Goal: Task Accomplishment & Management: Complete application form

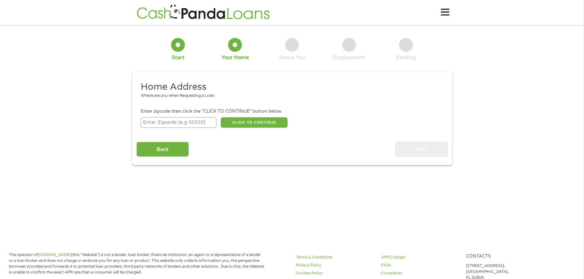
click at [174, 124] on input "number" at bounding box center [179, 122] width 76 height 10
type input "78676"
select select "[US_STATE]"
click at [244, 123] on button "CLICK TO CONTINUE" at bounding box center [254, 122] width 67 height 10
type input "78676"
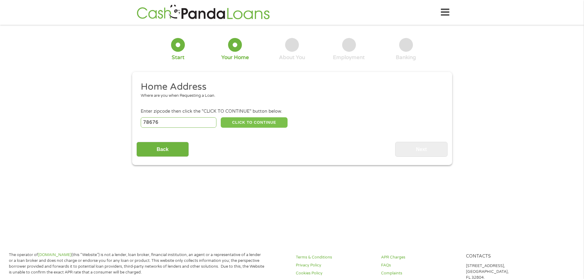
type input "Wimberley"
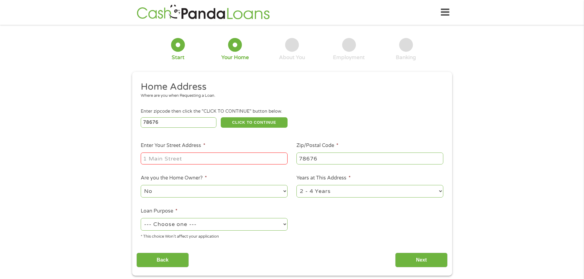
click at [187, 159] on input "Enter Your Street Address *" at bounding box center [214, 159] width 147 height 12
type input "10 TOWNHOUSE CIRCLE"
click at [302, 193] on select "1 Year or less 1 - 2 Years 2 - 4 Years Over 4 Years" at bounding box center [369, 191] width 147 height 13
select select "24months"
click at [296, 185] on select "1 Year or less 1 - 2 Years 2 - 4 Years Over 4 Years" at bounding box center [369, 191] width 147 height 13
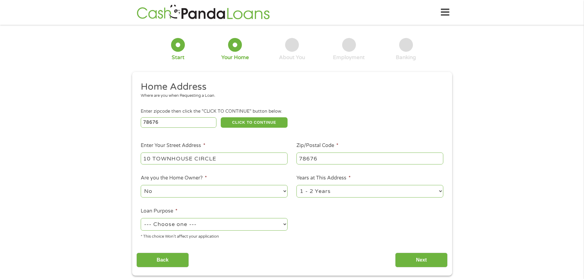
click at [175, 225] on select "--- Choose one --- Pay Bills Debt Consolidation Home Improvement Major Purchase…" at bounding box center [214, 224] width 147 height 13
select select "paybills"
click at [141, 218] on select "--- Choose one --- Pay Bills Debt Consolidation Home Improvement Major Purchase…" at bounding box center [214, 224] width 147 height 13
click at [426, 258] on input "Next" at bounding box center [421, 260] width 52 height 15
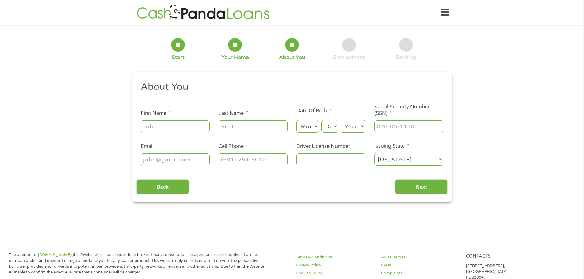
click at [187, 128] on input "First Name *" at bounding box center [175, 126] width 69 height 12
type input "[PERSON_NAME]"
type input "[EMAIL_ADDRESS][DOMAIN_NAME]"
type input "[PHONE_NUMBER]"
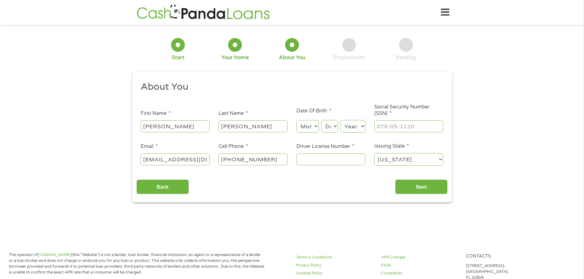
click at [305, 128] on select "Month 1 2 3 4 5 6 7 8 9 10 11 12" at bounding box center [307, 126] width 22 height 13
select select "12"
click at [296, 120] on select "Month 1 2 3 4 5 6 7 8 9 10 11 12" at bounding box center [307, 126] width 22 height 13
click at [333, 123] on select "Day 1 2 3 4 5 6 7 8 9 10 11 12 13 14 15 16 17 18 19 20 21 22 23 24 25 26 27 28 …" at bounding box center [329, 126] width 17 height 13
select select "26"
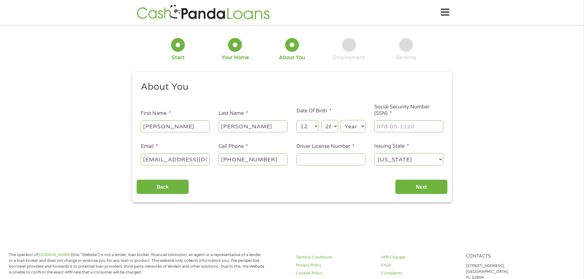
click at [321, 120] on select "Day 1 2 3 4 5 6 7 8 9 10 11 12 13 14 15 16 17 18 19 20 21 22 23 24 25 26 27 28 …" at bounding box center [329, 126] width 17 height 13
click at [343, 124] on select "Year [DATE] 2006 2005 2004 2003 2002 2001 2000 1999 1998 1997 1996 1995 1994 19…" at bounding box center [353, 126] width 25 height 13
select select "1975"
click at [341, 120] on select "Year [DATE] 2006 2005 2004 2003 2002 2001 2000 1999 1998 1997 1996 1995 1994 19…" at bounding box center [353, 126] width 25 height 13
click at [397, 130] on input "___-__-____" at bounding box center [408, 126] width 69 height 12
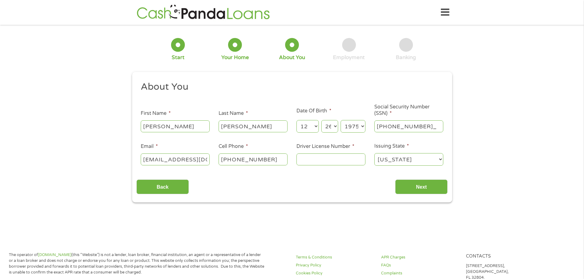
type input "458-41-1341"
click at [334, 158] on input "Driver License Number *" at bounding box center [330, 160] width 69 height 12
type input "04386691"
click at [412, 185] on input "Next" at bounding box center [421, 187] width 52 height 15
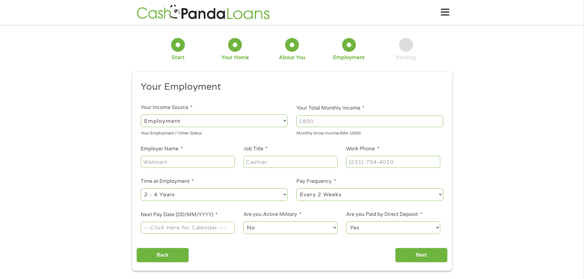
click at [334, 123] on input "Your Total Monthly Income *" at bounding box center [369, 122] width 147 height 12
type input "6000"
type input "C"
type input "[DOMAIN_NAME]"
type input "Manager"
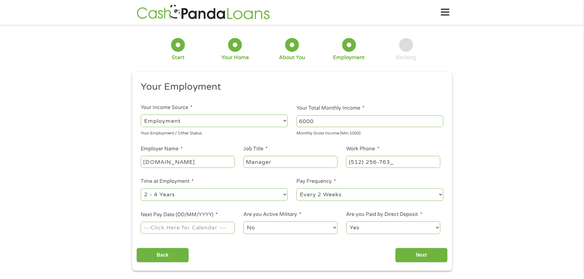
type input "[PHONE_NUMBER]"
select select "12months"
select select "biweekly"
select select "monthly"
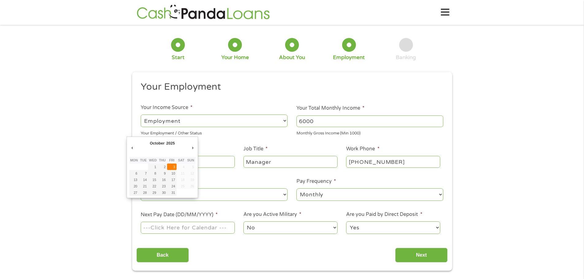
type input "[DATE]"
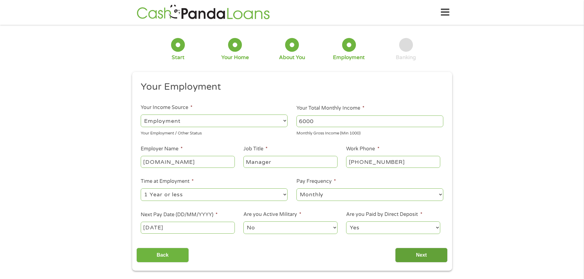
click at [418, 257] on input "Next" at bounding box center [421, 255] width 52 height 15
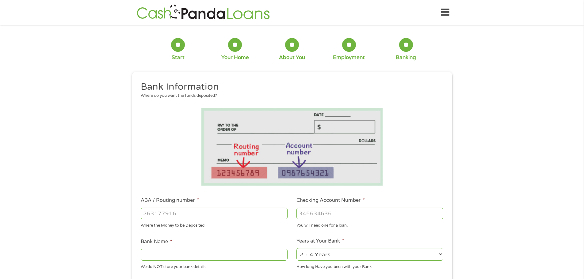
drag, startPoint x: 162, startPoint y: 217, endPoint x: 156, endPoint y: 210, distance: 8.7
paste input "3"
type input "314089681"
type input "[PERSON_NAME] FCU"
type input "314089681"
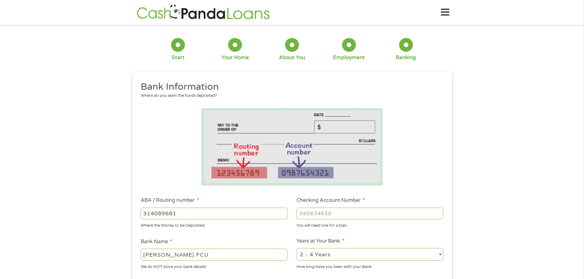
click at [358, 218] on input "Checking Account Number *" at bounding box center [369, 214] width 147 height 12
paste input "2"
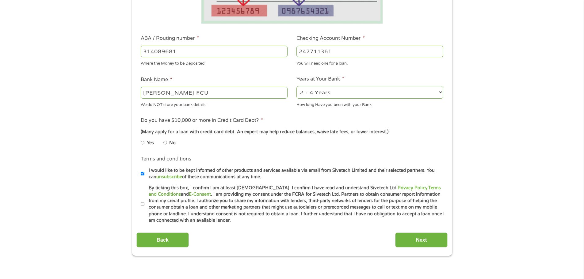
scroll to position [163, 0]
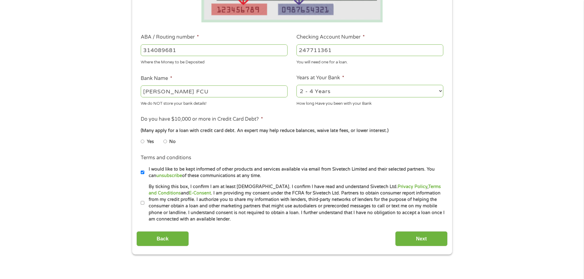
type input "247711361"
click at [143, 143] on input "Yes" at bounding box center [143, 142] width 4 height 10
radio input "true"
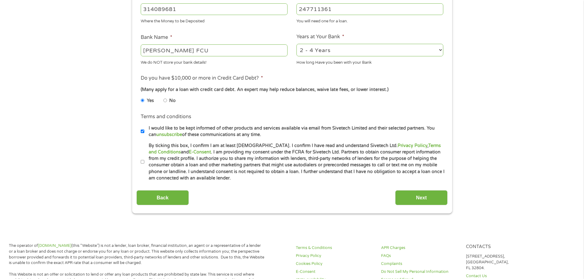
click at [142, 160] on input "By ticking this box, I confirm I am at least [DEMOGRAPHIC_DATA]. I confirm I ha…" at bounding box center [143, 162] width 4 height 10
checkbox input "true"
click at [424, 199] on input "Next" at bounding box center [421, 197] width 52 height 15
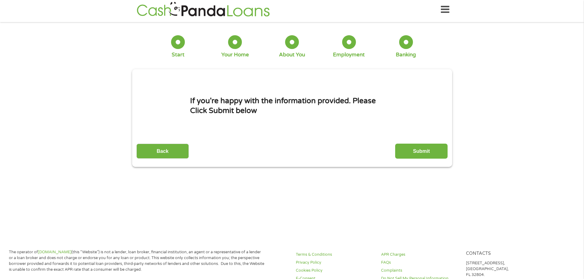
scroll to position [0, 0]
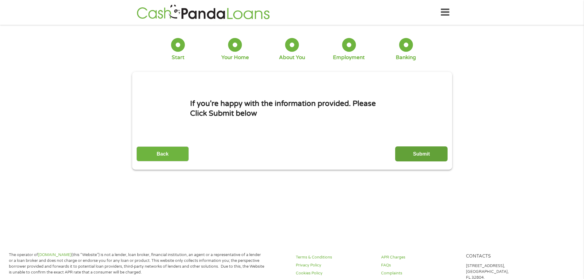
click at [413, 155] on input "Submit" at bounding box center [421, 154] width 52 height 15
